Goal: Information Seeking & Learning: Learn about a topic

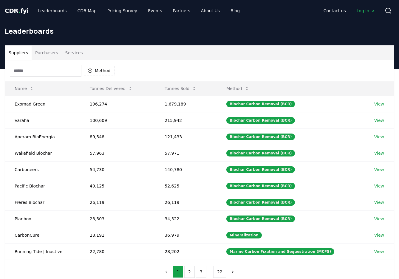
click at [57, 69] on input at bounding box center [45, 71] width 71 height 12
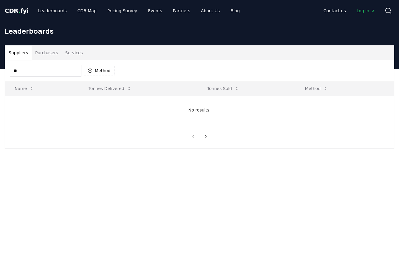
type input "*"
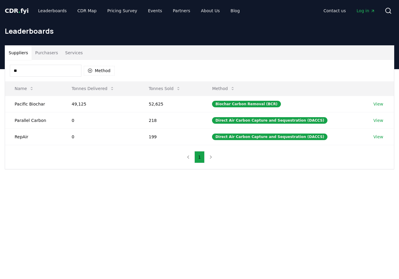
type input "*"
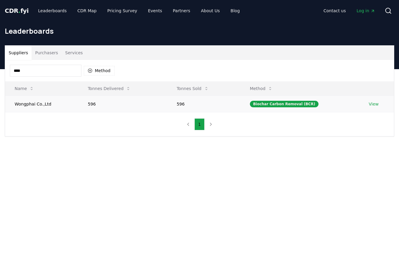
type input "****"
click at [38, 104] on td "Wongphai Co.,Ltd" at bounding box center [41, 104] width 73 height 16
click at [376, 104] on link "View" at bounding box center [373, 104] width 10 height 6
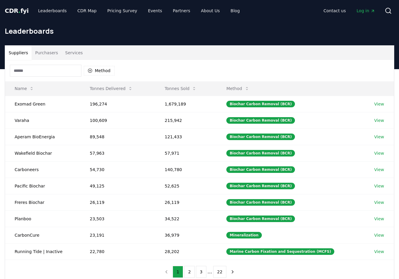
click at [58, 67] on input at bounding box center [45, 71] width 71 height 12
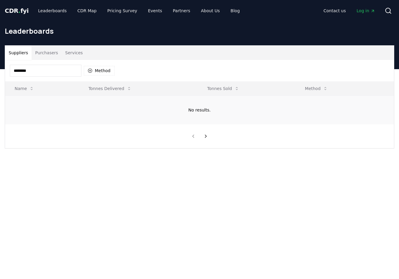
click at [40, 103] on td "No results." at bounding box center [199, 110] width 388 height 29
click at [23, 71] on input "********" at bounding box center [45, 71] width 71 height 12
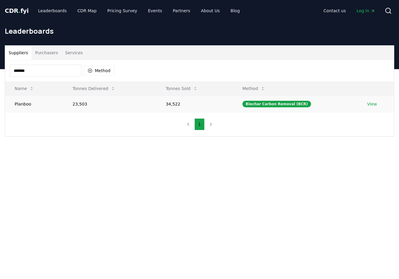
type input "*******"
click at [372, 104] on link "View" at bounding box center [372, 104] width 10 height 6
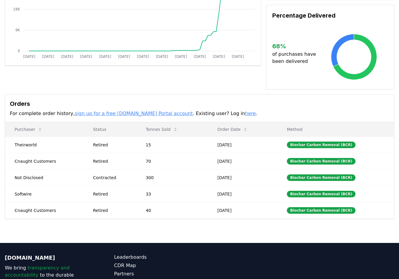
scroll to position [114, 0]
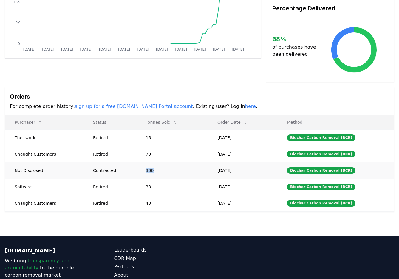
drag, startPoint x: 170, startPoint y: 165, endPoint x: 174, endPoint y: 166, distance: 4.5
click at [174, 166] on td "300" at bounding box center [171, 170] width 71 height 16
click at [175, 166] on td "300" at bounding box center [171, 170] width 71 height 16
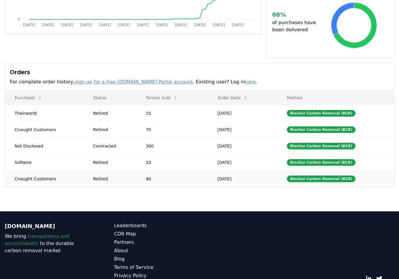
scroll to position [138, 0]
drag, startPoint x: 89, startPoint y: 169, endPoint x: 253, endPoint y: 176, distance: 164.6
click at [253, 176] on tr "Cnaught Customers Retired 40 Jul 29, 2025 Biochar Carbon Removal (BCR)" at bounding box center [199, 178] width 388 height 16
click at [253, 176] on td "Jul 29, 2025" at bounding box center [242, 178] width 69 height 16
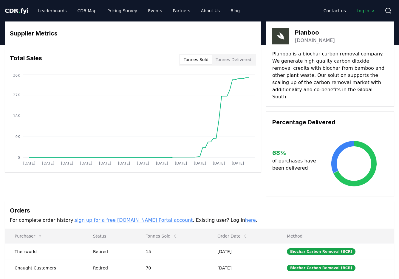
scroll to position [0, 0]
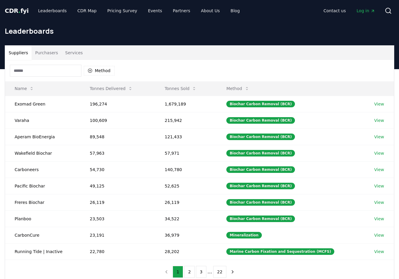
click at [48, 73] on input at bounding box center [45, 71] width 71 height 12
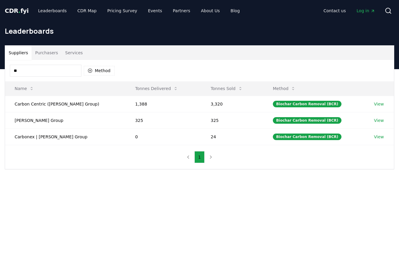
type input "***"
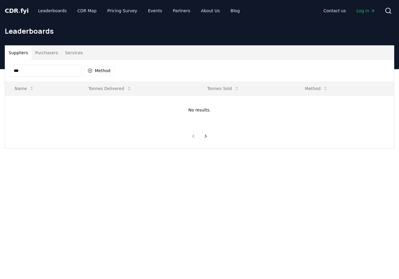
drag, startPoint x: 36, startPoint y: 71, endPoint x: -11, endPoint y: 67, distance: 46.7
click at [0, 67] on html "CDR . fyi Leaderboards CDR Map Pricing Survey Events Partners About Us Blog Con…" at bounding box center [199, 221] width 399 height 443
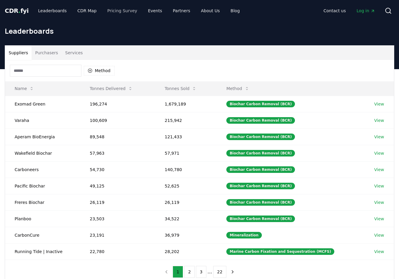
click at [113, 9] on link "Pricing Survey" at bounding box center [121, 10] width 39 height 11
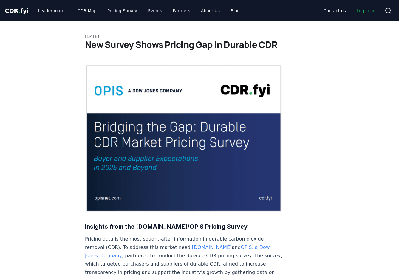
click at [149, 11] on link "Events" at bounding box center [155, 10] width 24 height 11
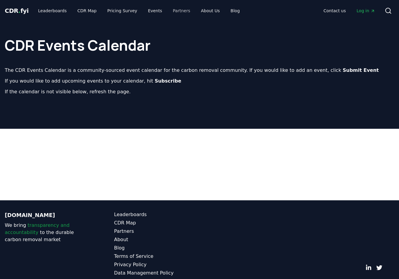
click at [172, 11] on link "Partners" at bounding box center [181, 10] width 27 height 11
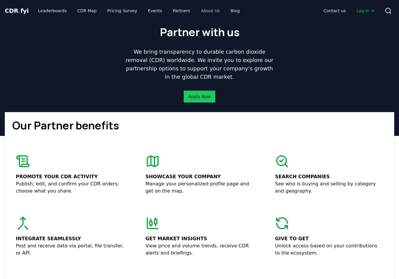
click at [203, 11] on link "About Us" at bounding box center [210, 10] width 28 height 11
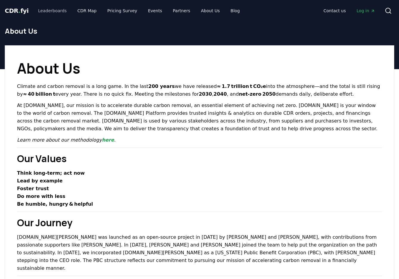
click at [52, 14] on link "Leaderboards" at bounding box center [52, 10] width 38 height 11
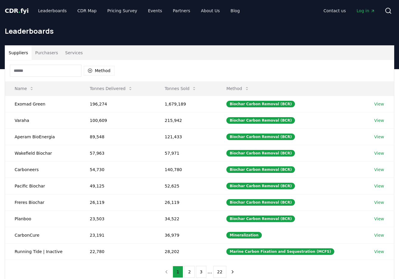
click at [53, 52] on button "Purchasers" at bounding box center [47, 53] width 30 height 14
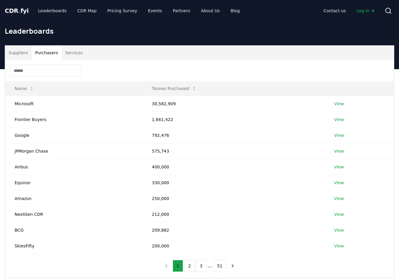
click at [71, 51] on button "Services" at bounding box center [74, 53] width 25 height 14
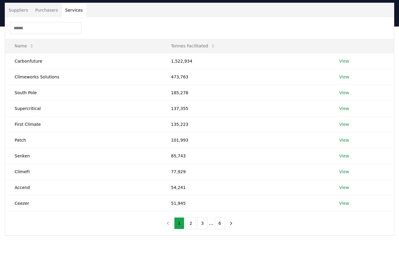
scroll to position [43, 0]
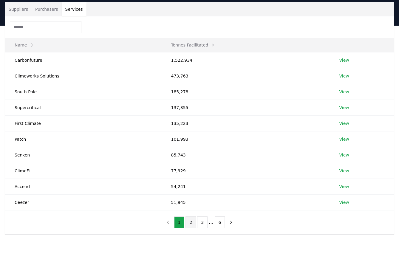
click at [189, 221] on button "2" at bounding box center [190, 222] width 10 height 12
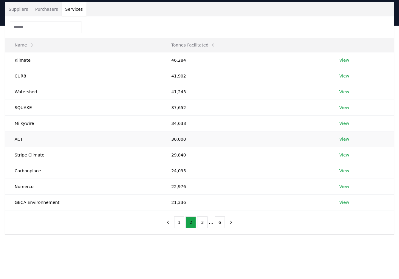
click at [343, 138] on link "View" at bounding box center [344, 139] width 10 height 6
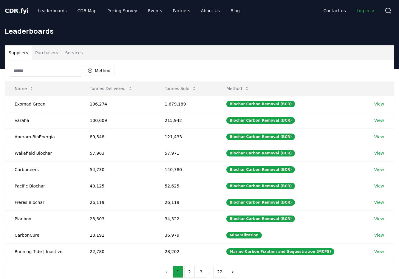
click at [76, 56] on button "Services" at bounding box center [74, 53] width 25 height 14
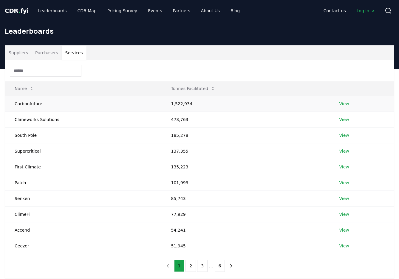
click at [33, 105] on td "Carbonfuture" at bounding box center [83, 104] width 156 height 16
drag, startPoint x: 16, startPoint y: 103, endPoint x: 51, endPoint y: 103, distance: 35.1
click at [51, 103] on td "Carbonfuture" at bounding box center [83, 104] width 156 height 16
click at [37, 105] on td "Carbonfuture" at bounding box center [83, 104] width 156 height 16
drag, startPoint x: 259, startPoint y: 102, endPoint x: 326, endPoint y: 101, distance: 66.7
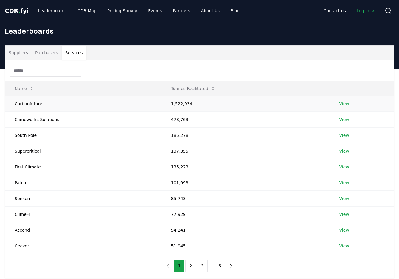
click at [260, 102] on td "1,522,934" at bounding box center [245, 104] width 168 height 16
click at [343, 103] on link "View" at bounding box center [344, 104] width 10 height 6
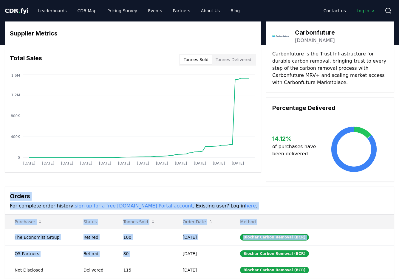
drag, startPoint x: 244, startPoint y: 243, endPoint x: 232, endPoint y: 160, distance: 83.7
click at [231, 213] on div "Supplier Metrics Total Sales Tonnes Sold Tonnes Delivered [DATE] [DATE] [DATE] …" at bounding box center [199, 166] width 399 height 290
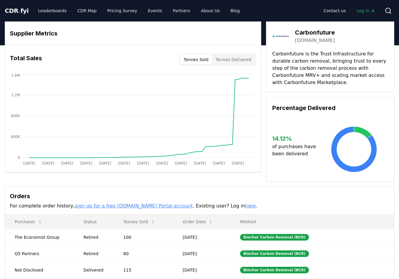
click at [365, 69] on p "Carbonfuture is the Trust Infrastructure for durable carbon removal, bringing t…" at bounding box center [330, 68] width 116 height 36
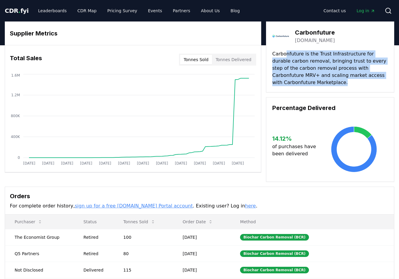
drag, startPoint x: 312, startPoint y: 83, endPoint x: 293, endPoint y: 58, distance: 30.4
click at [285, 55] on p "Carbonfuture is the Trust Infrastructure for durable carbon removal, bringing t…" at bounding box center [330, 68] width 116 height 36
click at [295, 59] on p "Carbonfuture is the Trust Infrastructure for durable carbon removal, bringing t…" at bounding box center [330, 68] width 116 height 36
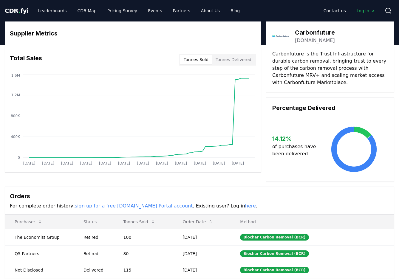
click at [297, 41] on link "[DOMAIN_NAME]" at bounding box center [315, 40] width 40 height 7
